Goal: Check status

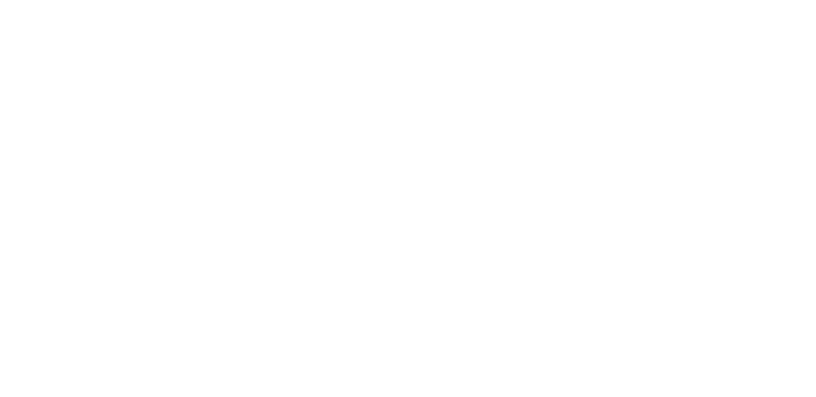
select select "100"
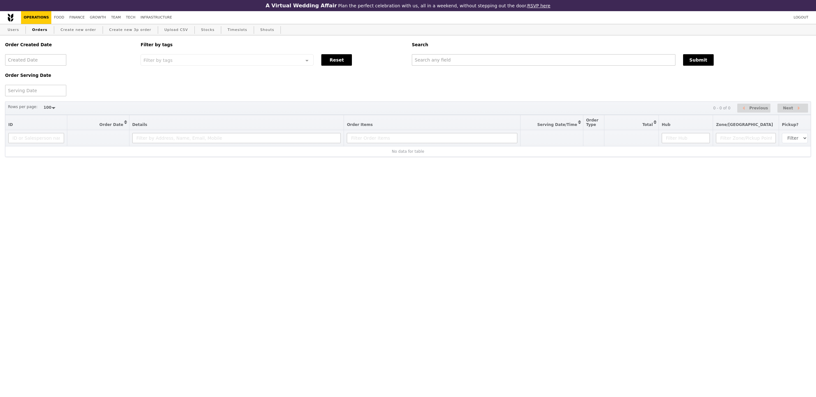
select select "100"
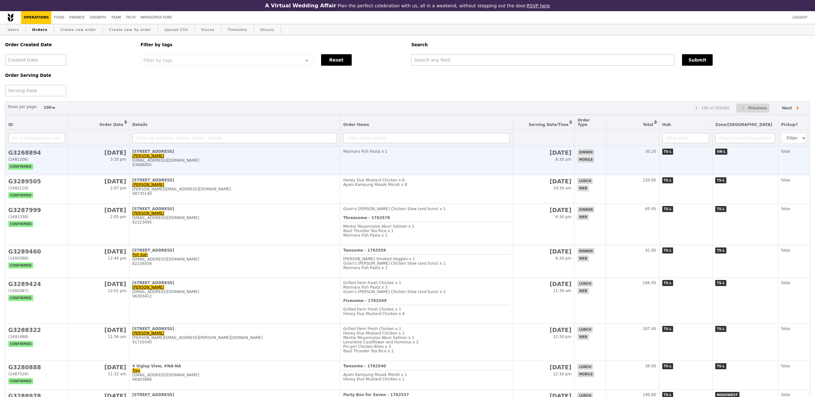
click at [246, 171] on td "369 Holland Road, #02-03 Jane Simon rm_fz@yahoo.com.sg 93688005" at bounding box center [234, 160] width 211 height 29
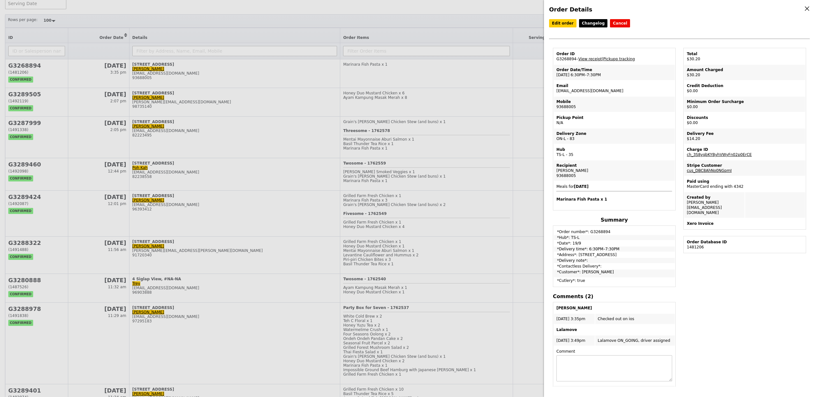
scroll to position [95, 0]
